Goal: Contribute content

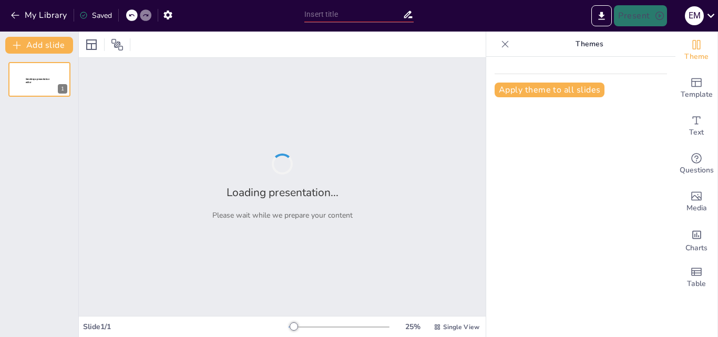
type input "New Sendsteps"
type input "Etapas del ciclo de un proyecto"
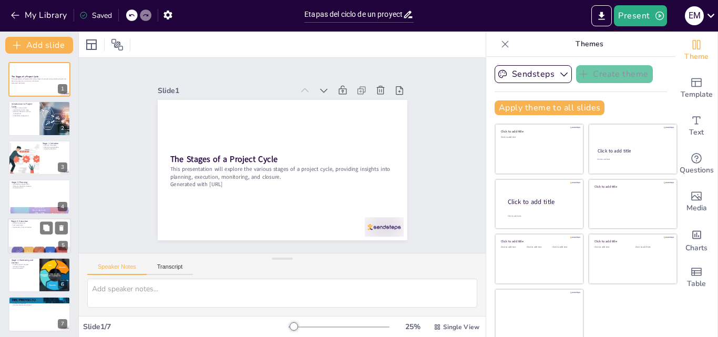
click at [26, 226] on p "Importance of communication" at bounding box center [39, 227] width 57 height 2
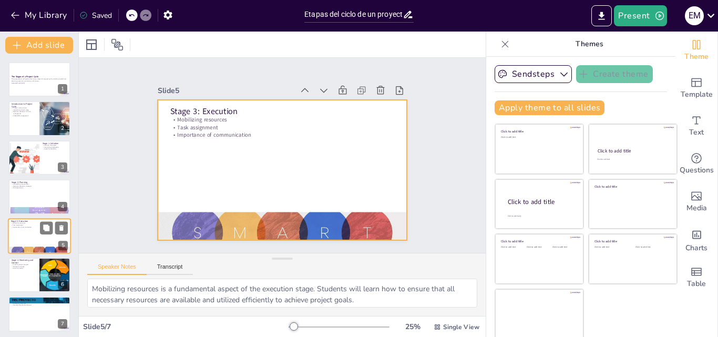
scroll to position [3, 0]
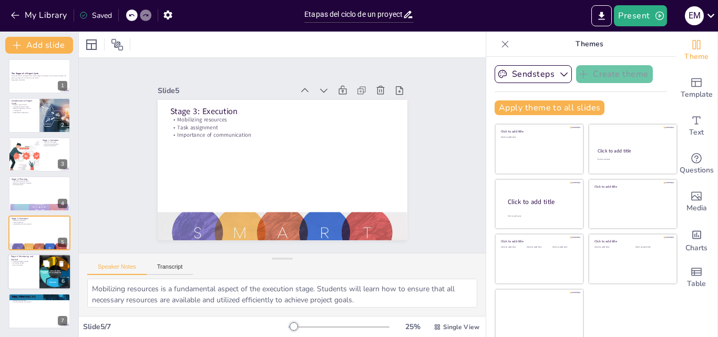
click at [35, 270] on div at bounding box center [39, 272] width 63 height 36
type textarea "Tracking project progress is vital for identifying areas that may require adjus…"
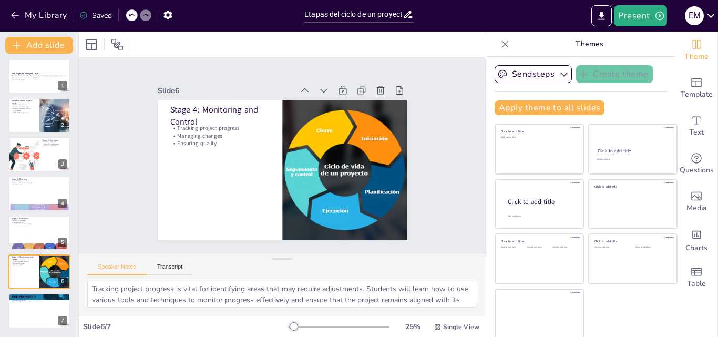
scroll to position [0, 0]
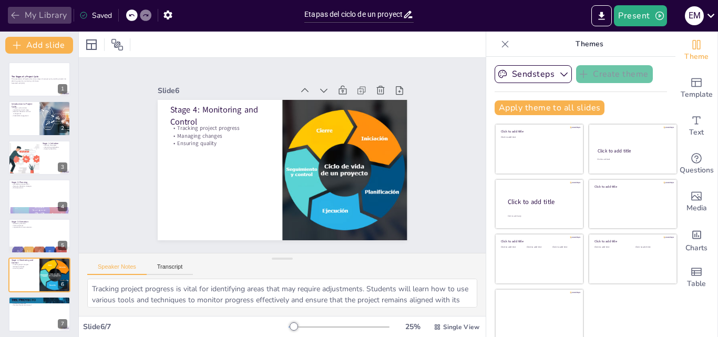
click at [14, 15] on icon "button" at bounding box center [15, 15] width 11 height 11
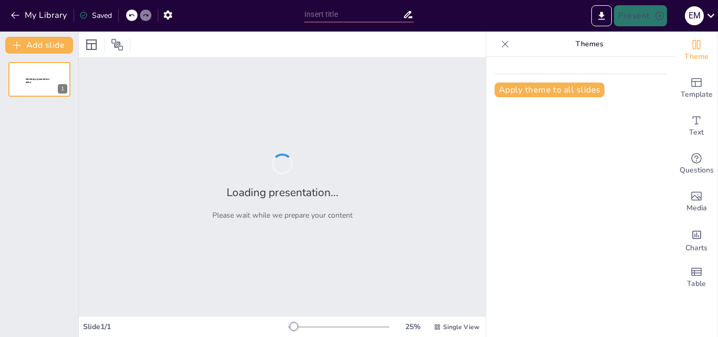
type input "Navigating the Stages of Project Development"
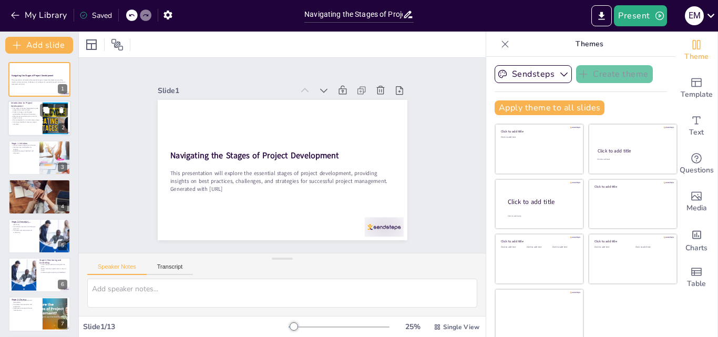
click at [37, 119] on p "Risk management is crucial at every stage." at bounding box center [25, 120] width 28 height 2
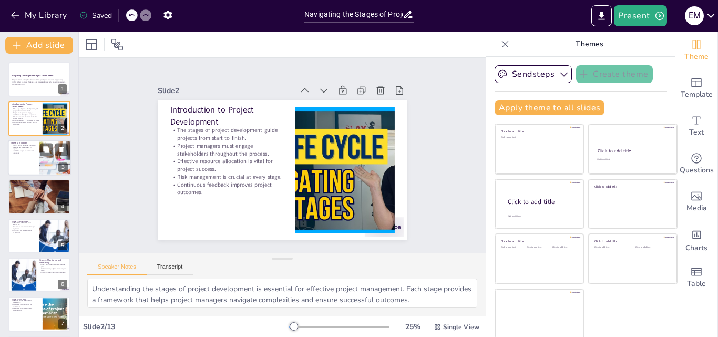
click at [29, 155] on div at bounding box center [39, 158] width 63 height 36
type textarea "Clearly defined objectives help guide the project and ensure all team members u…"
